Goal: Task Accomplishment & Management: Manage account settings

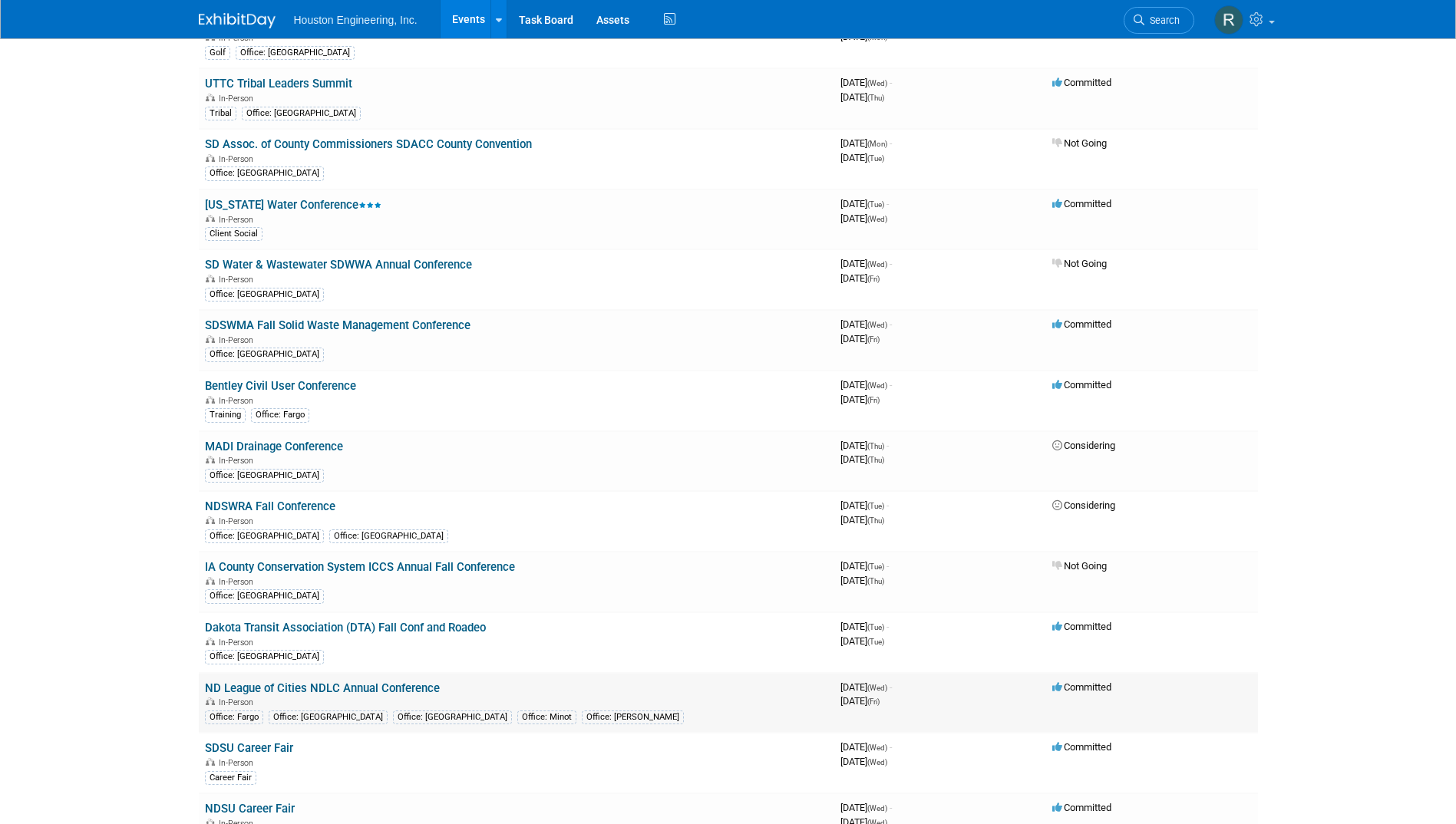
scroll to position [691, 0]
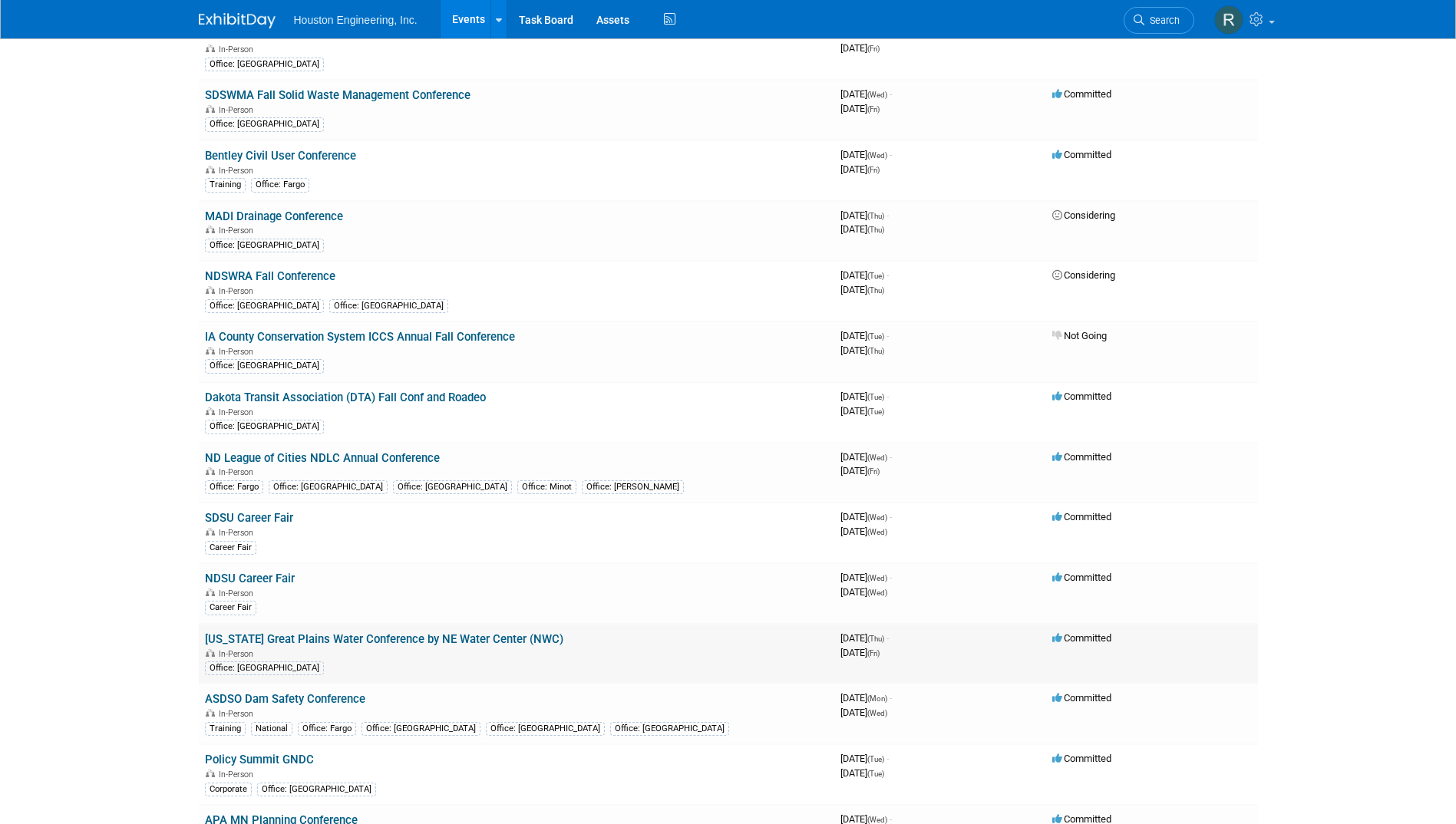
click at [362, 636] on link "[US_STATE] Great Plains Water Conference by NE Water Center (NWC)" at bounding box center [384, 639] width 358 height 13
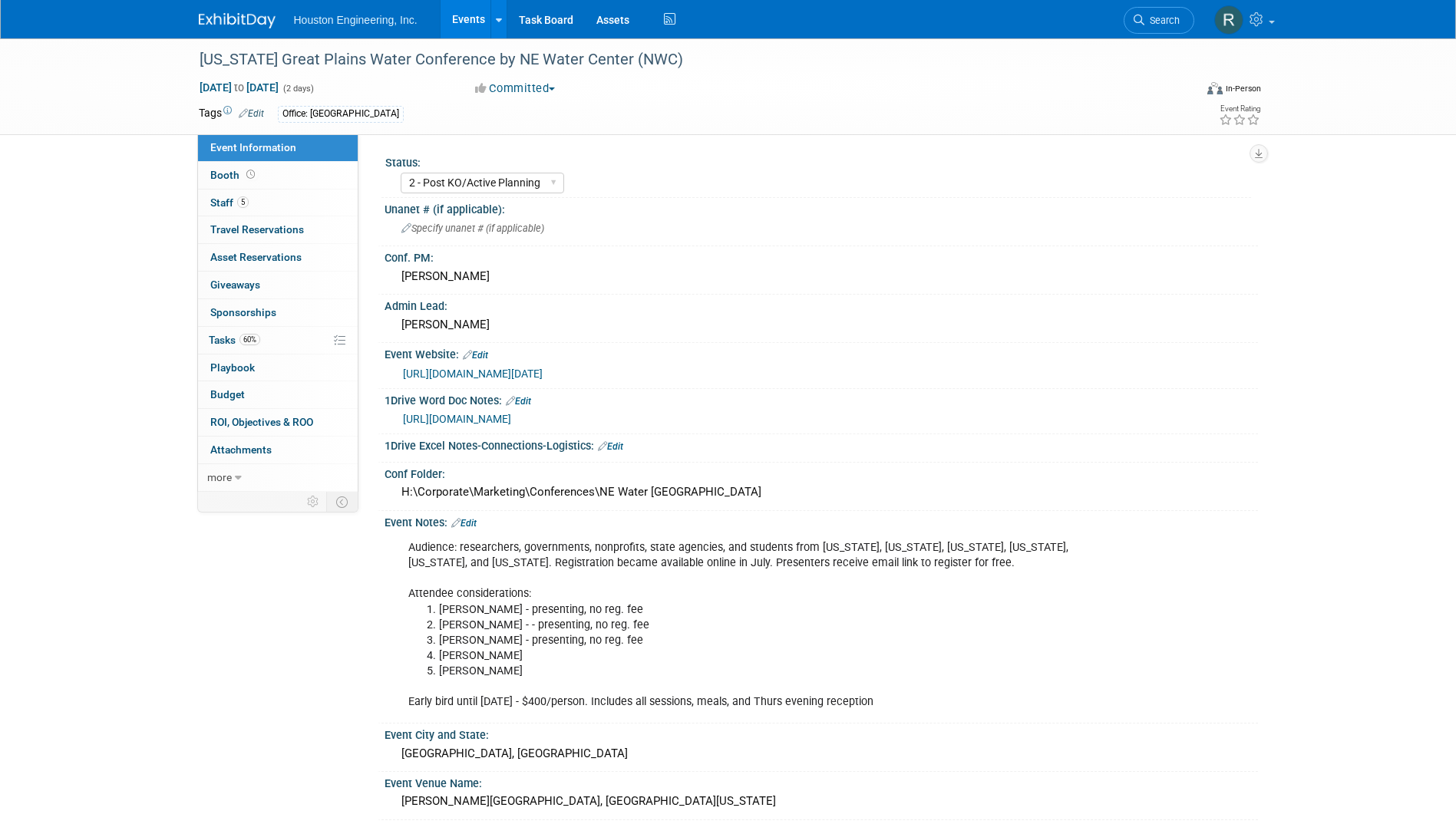
select select "2 - Post KO/Active Planning"
select select "Yes"
select select "Water Resources"
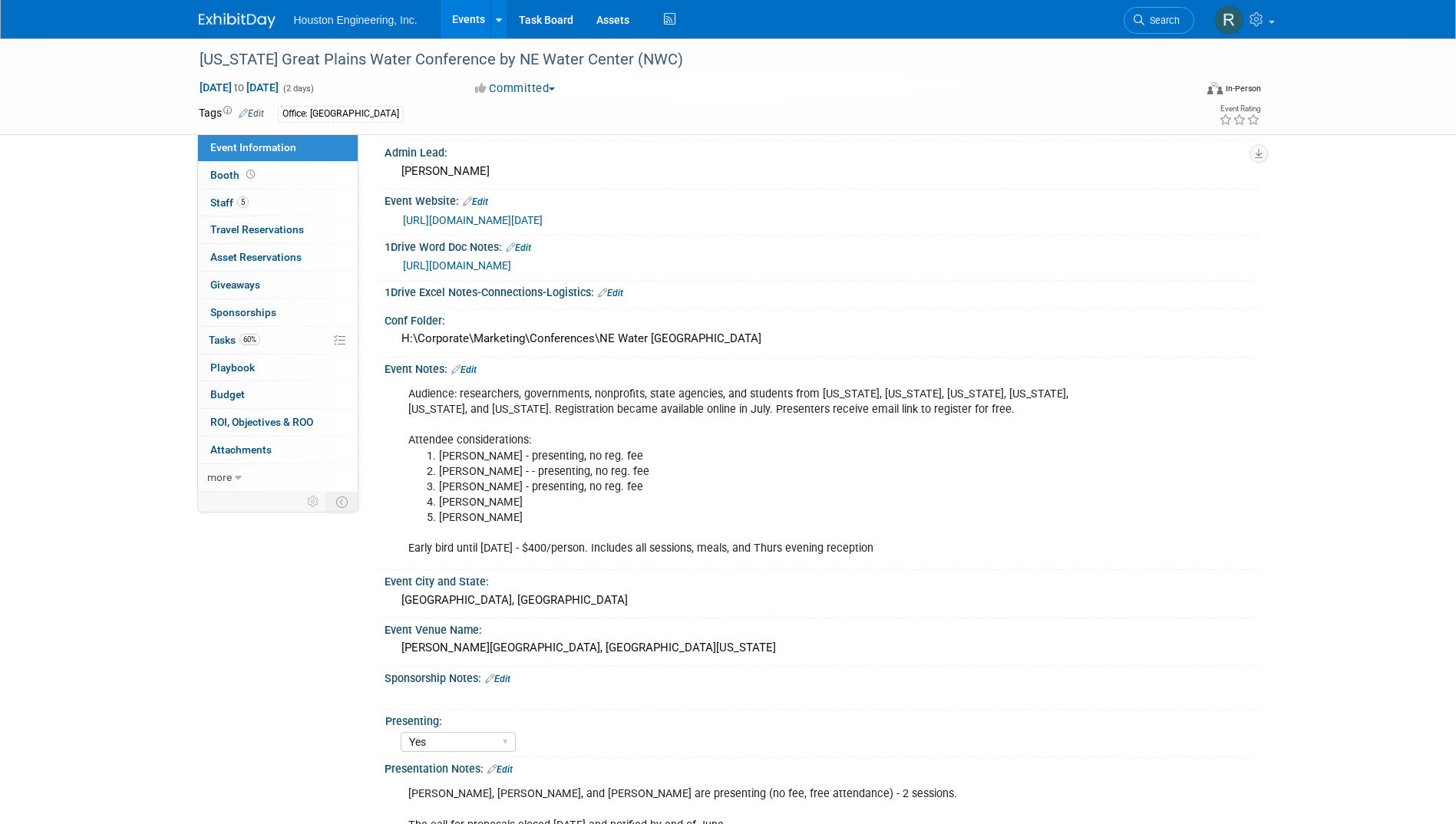
scroll to position [307, 0]
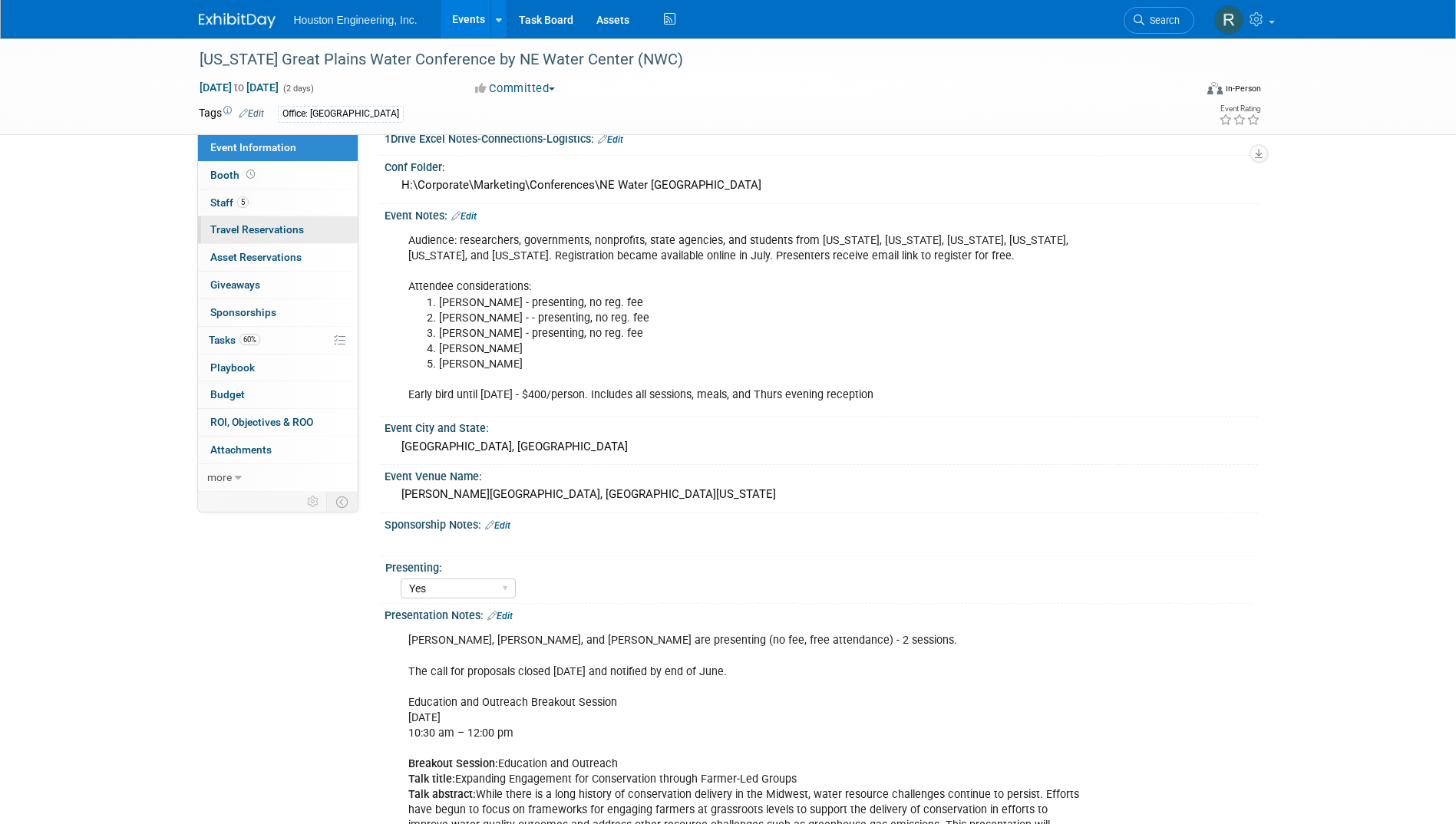
click at [280, 234] on span "Travel Reservations 0" at bounding box center [258, 229] width 94 height 12
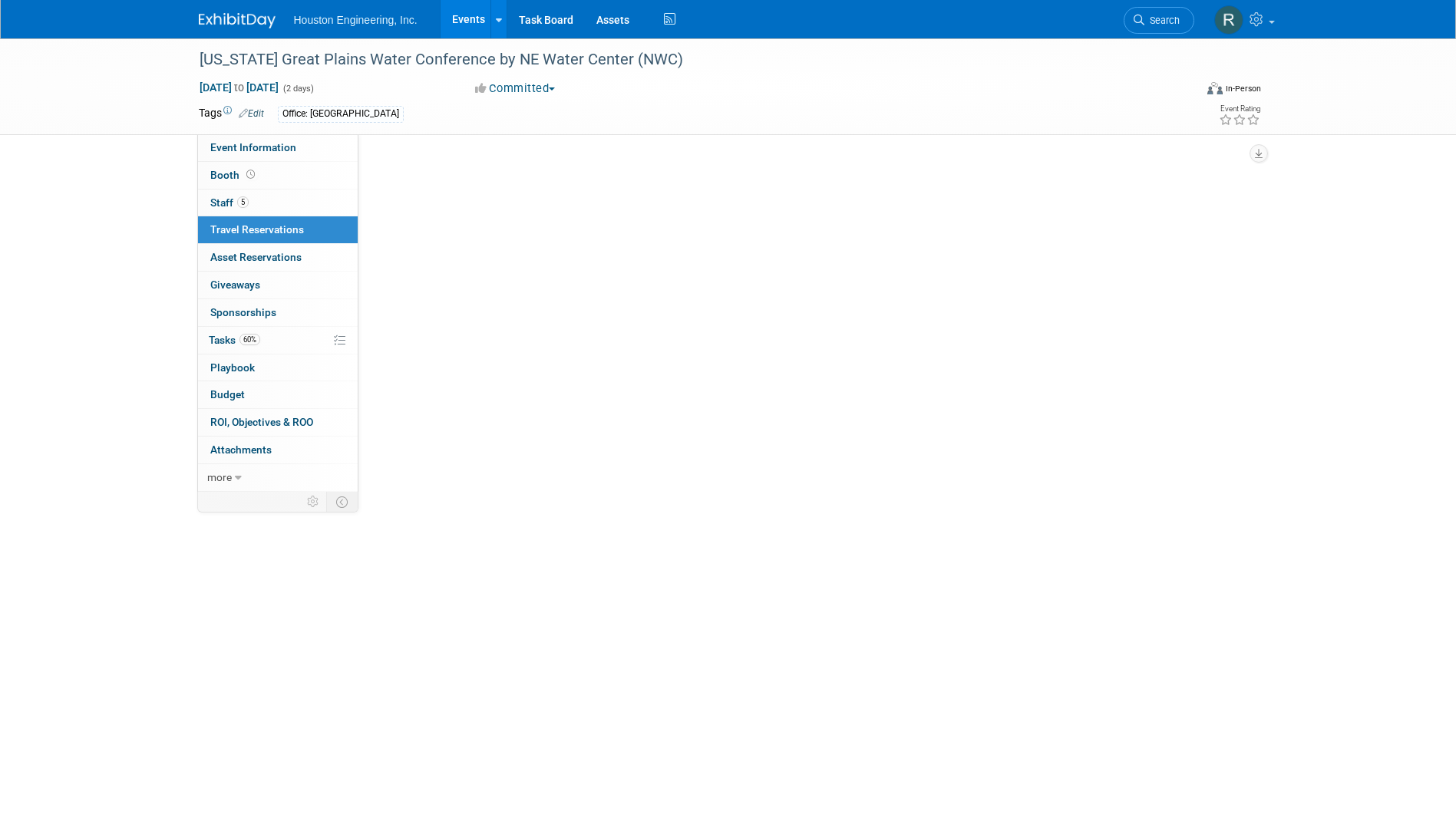
scroll to position [0, 0]
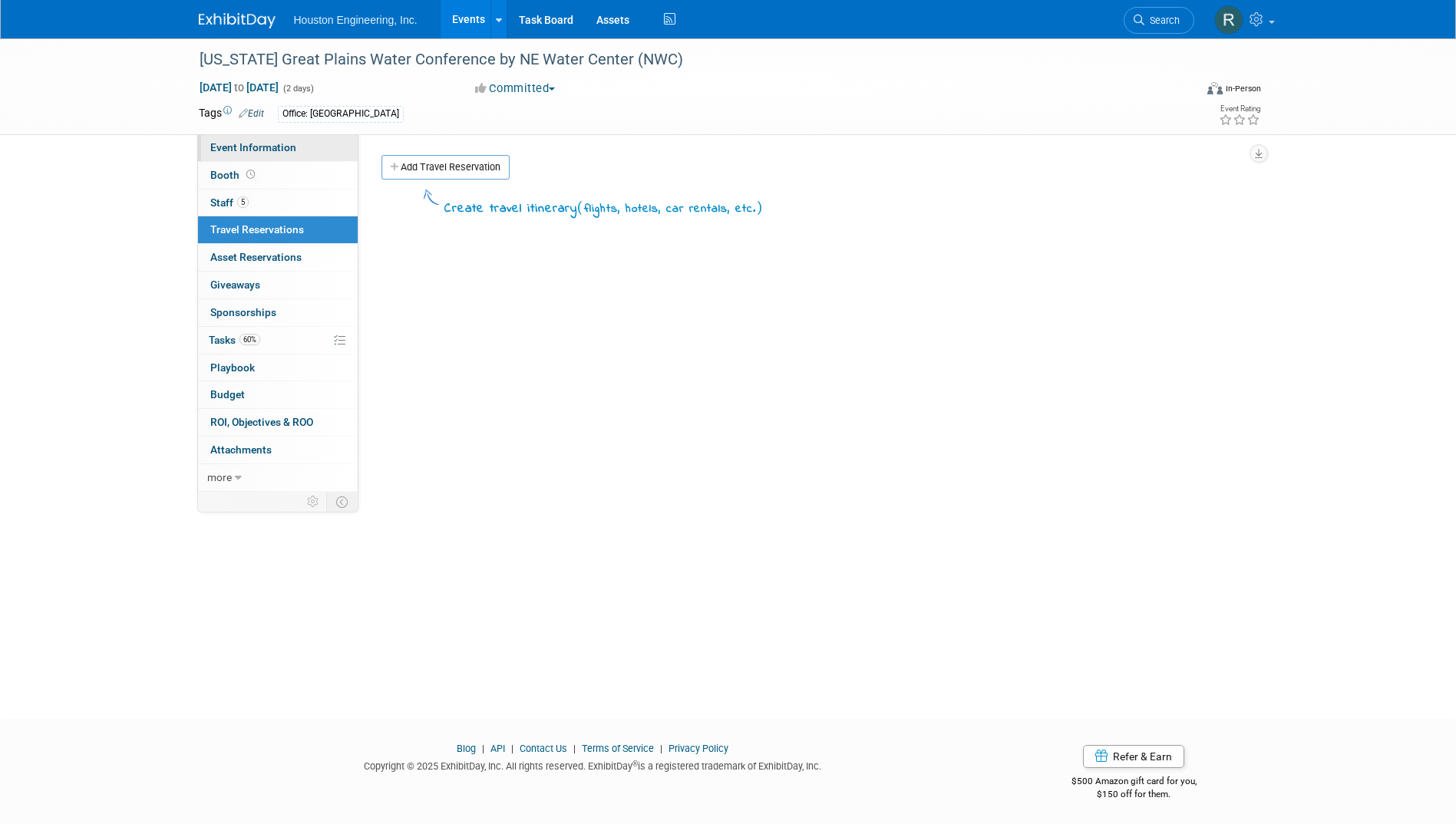
click at [282, 153] on span "Event Information" at bounding box center [254, 147] width 86 height 12
select select "2 - Post KO/Active Planning"
select select "Yes"
select select "Water Resources"
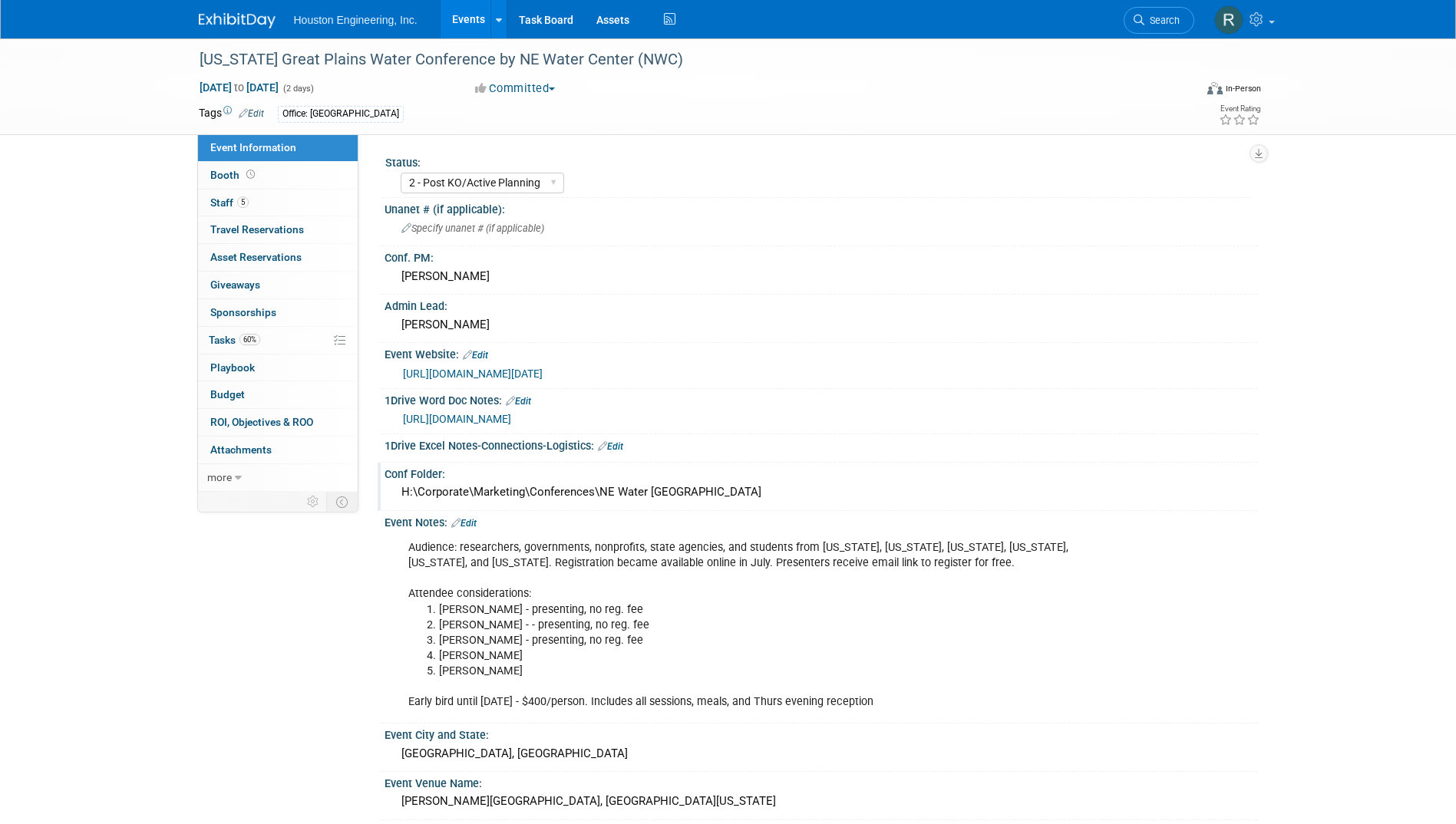
drag, startPoint x: 719, startPoint y: 492, endPoint x: 388, endPoint y: 497, distance: 331.0
click at [388, 497] on div "H:\Corporate\Marketing\Conferences\NE Water Great Plains" at bounding box center [821, 493] width 873 height 25
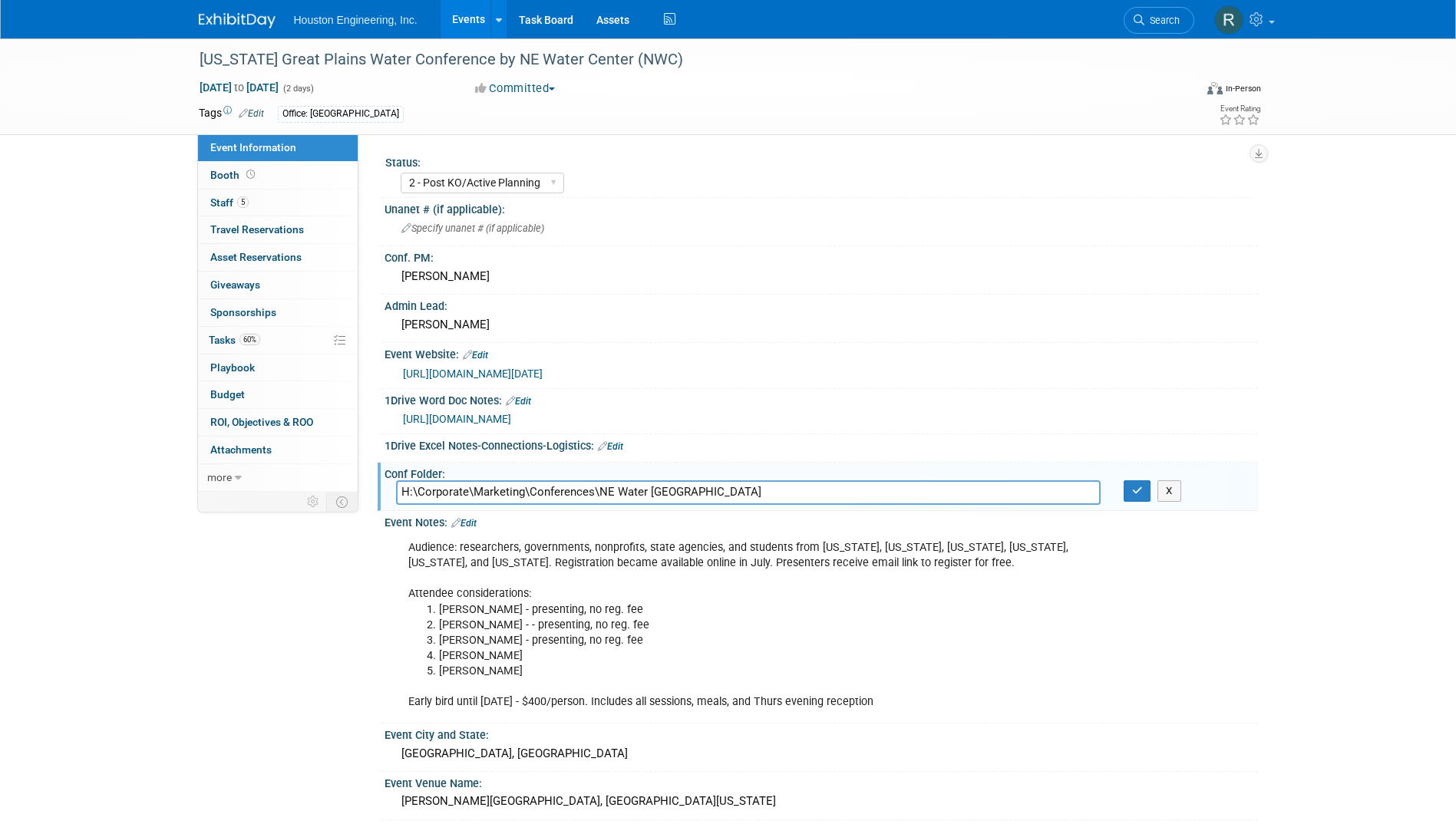
drag, startPoint x: 727, startPoint y: 492, endPoint x: 397, endPoint y: 497, distance: 330.0
click at [397, 497] on input "H:\Corporate\Marketing\Conferences\NE Water Great Plains" at bounding box center [749, 492] width 705 height 24
click at [1245, 316] on div "Mayra" at bounding box center [821, 324] width 850 height 24
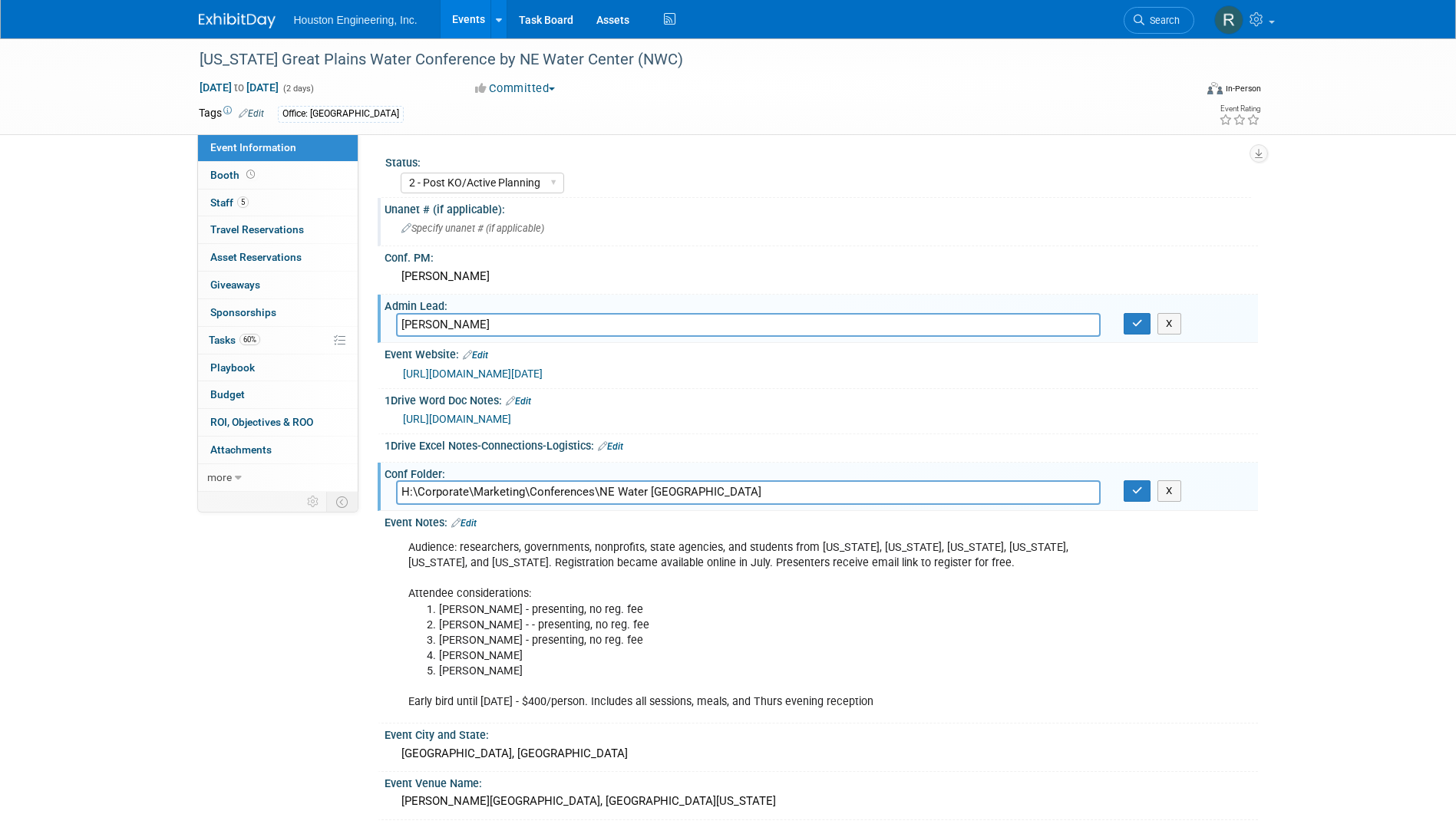
click at [816, 237] on div "Specify unanet # (if applicable)" at bounding box center [821, 228] width 850 height 24
